Goal: Information Seeking & Learning: Learn about a topic

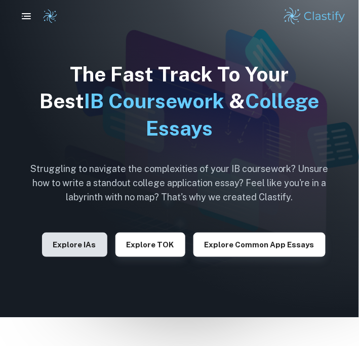
click at [64, 245] on button "Explore IAs" at bounding box center [74, 245] width 65 height 24
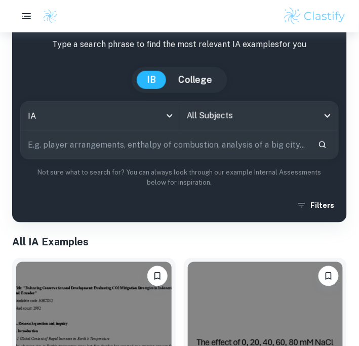
scroll to position [104, 0]
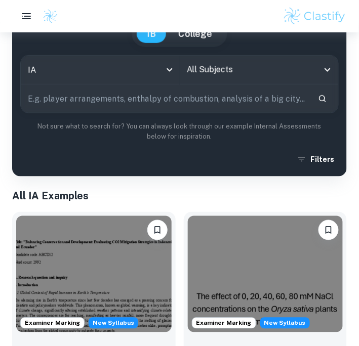
click at [163, 101] on input "text" at bounding box center [165, 98] width 289 height 28
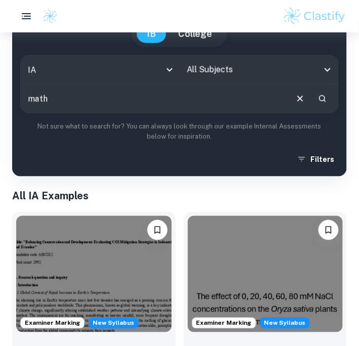
type input "math"
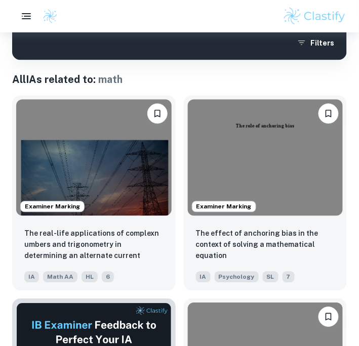
scroll to position [221, 0]
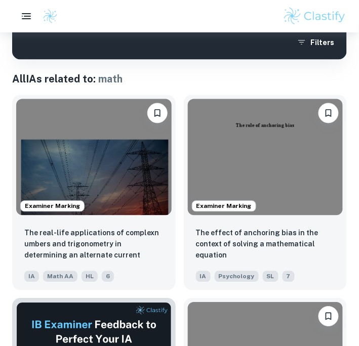
click at [222, 175] on img at bounding box center [265, 157] width 155 height 116
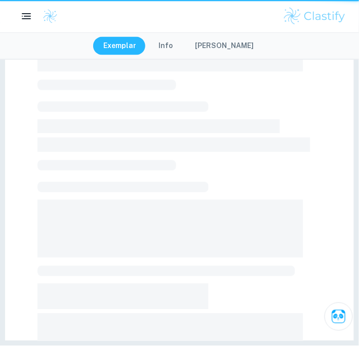
click at [143, 72] on span at bounding box center [169, 8] width 265 height 126
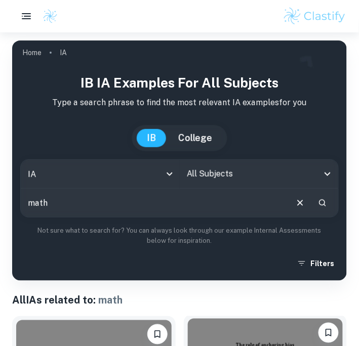
scroll to position [221, 0]
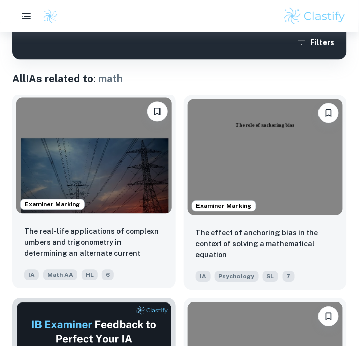
click at [95, 175] on img at bounding box center [93, 156] width 155 height 116
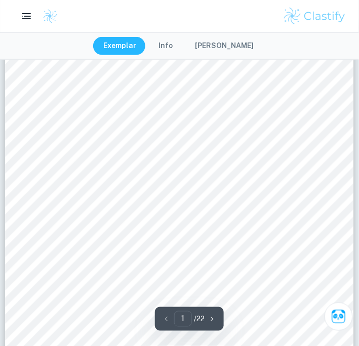
scroll to position [266, 0]
